Goal: Transaction & Acquisition: Purchase product/service

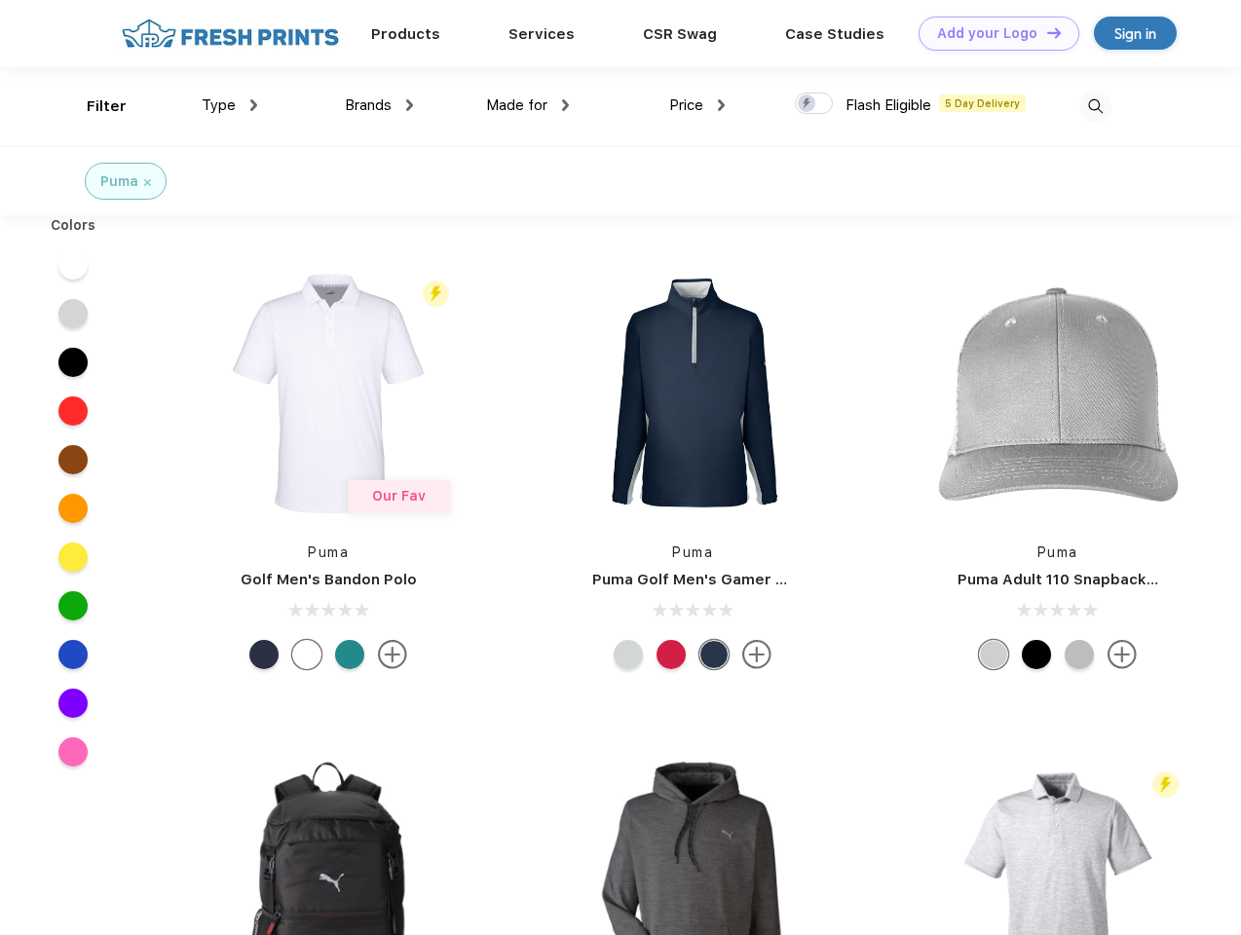
click at [992, 33] on link "Add your Logo Design Tool" at bounding box center [999, 34] width 161 height 34
click at [0, 0] on div "Design Tool" at bounding box center [0, 0] width 0 height 0
click at [1045, 32] on link "Add your Logo Design Tool" at bounding box center [999, 34] width 161 height 34
click at [94, 106] on div "Filter" at bounding box center [107, 106] width 40 height 22
click at [230, 105] on span "Type" at bounding box center [219, 105] width 34 height 18
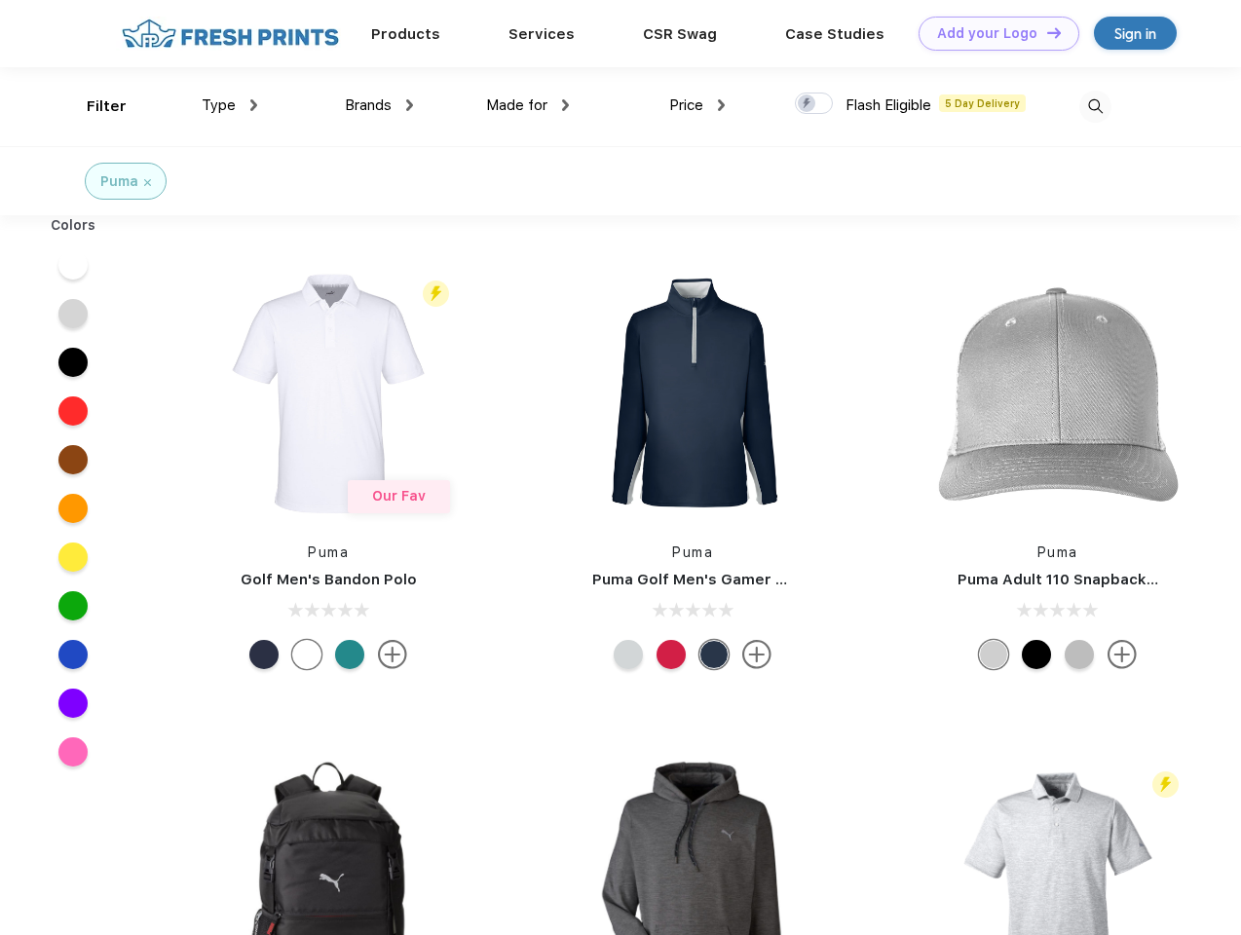
click at [379, 105] on span "Brands" at bounding box center [368, 105] width 47 height 18
click at [528, 105] on span "Made for" at bounding box center [516, 105] width 61 height 18
click at [698, 105] on span "Price" at bounding box center [686, 105] width 34 height 18
click at [815, 104] on div at bounding box center [814, 103] width 38 height 21
click at [808, 104] on input "checkbox" at bounding box center [801, 98] width 13 height 13
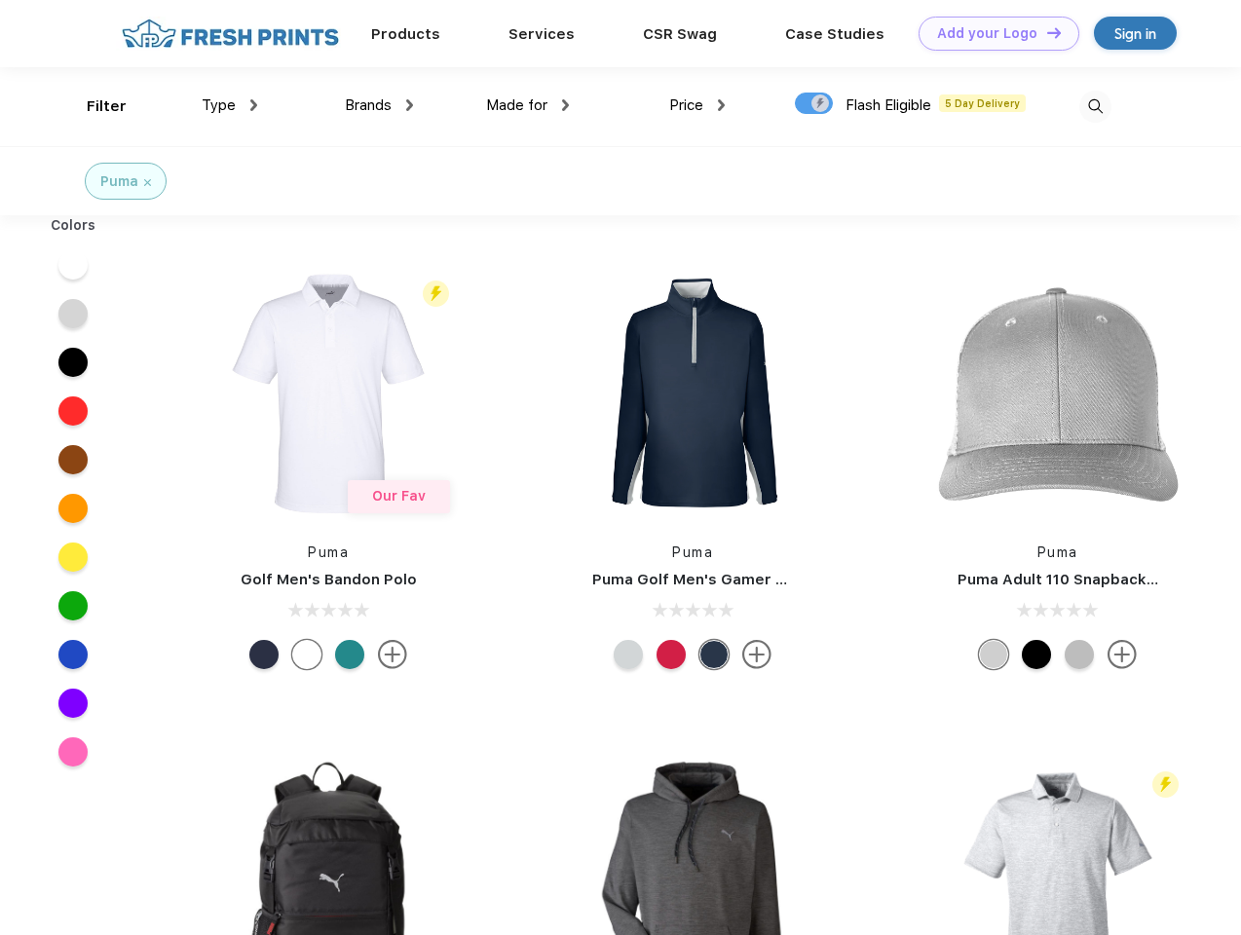
click at [1095, 106] on img at bounding box center [1096, 107] width 32 height 32
